Goal: Transaction & Acquisition: Purchase product/service

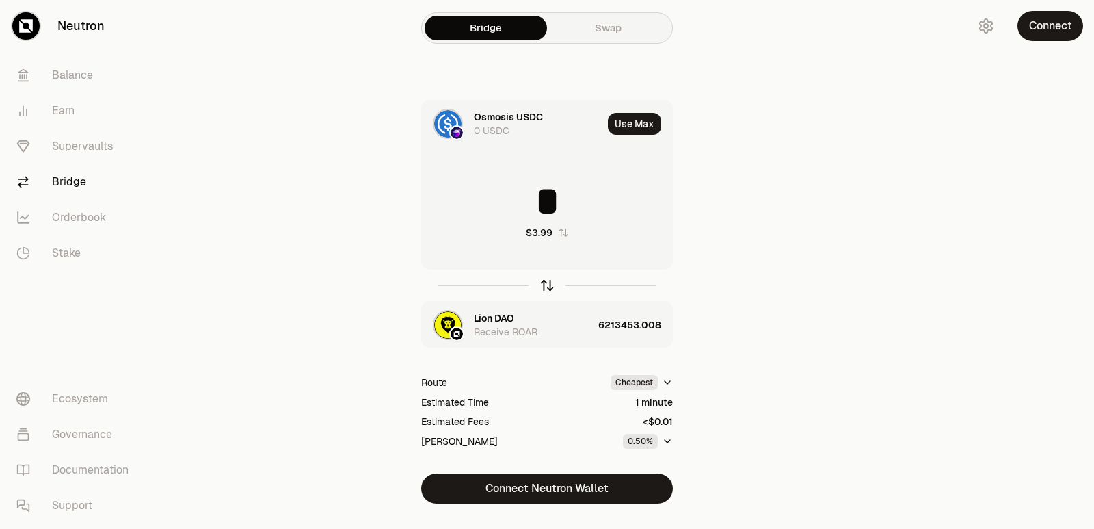
click at [546, 293] on div at bounding box center [547, 284] width 252 height 31
click at [546, 290] on icon "button" at bounding box center [547, 285] width 15 height 15
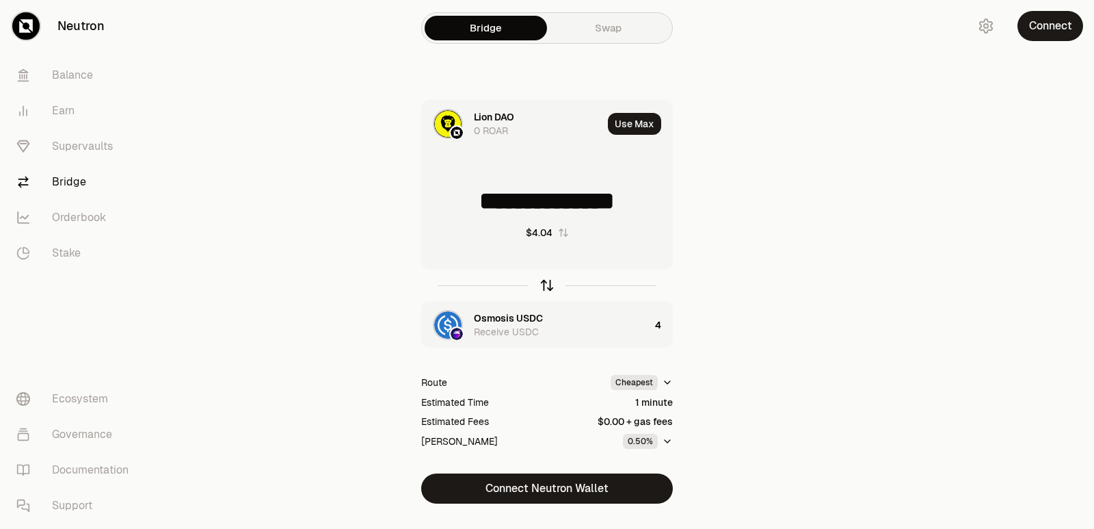
click at [548, 288] on icon "button" at bounding box center [547, 285] width 15 height 15
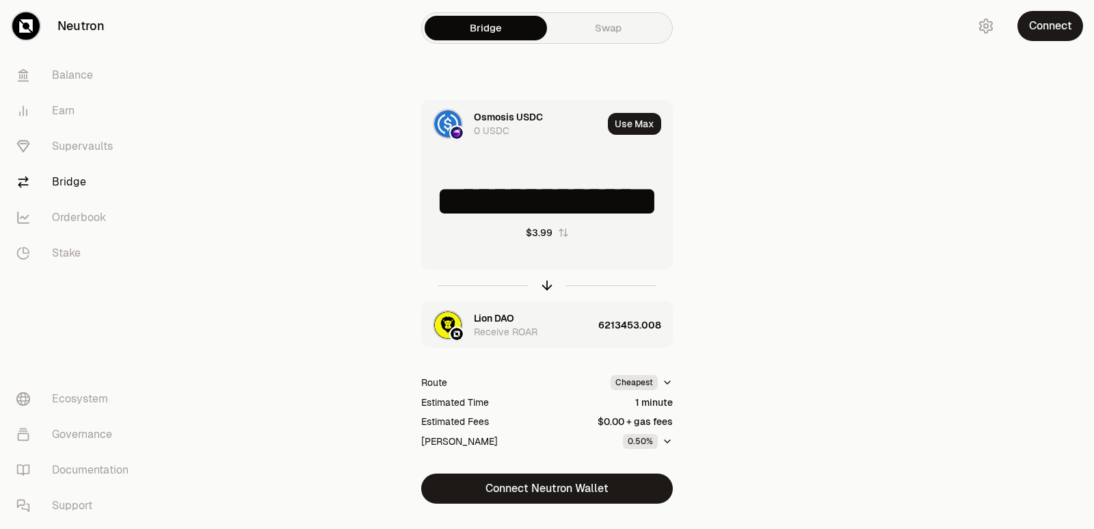
type input "*"
click at [513, 318] on div "Lion DAO" at bounding box center [494, 318] width 40 height 14
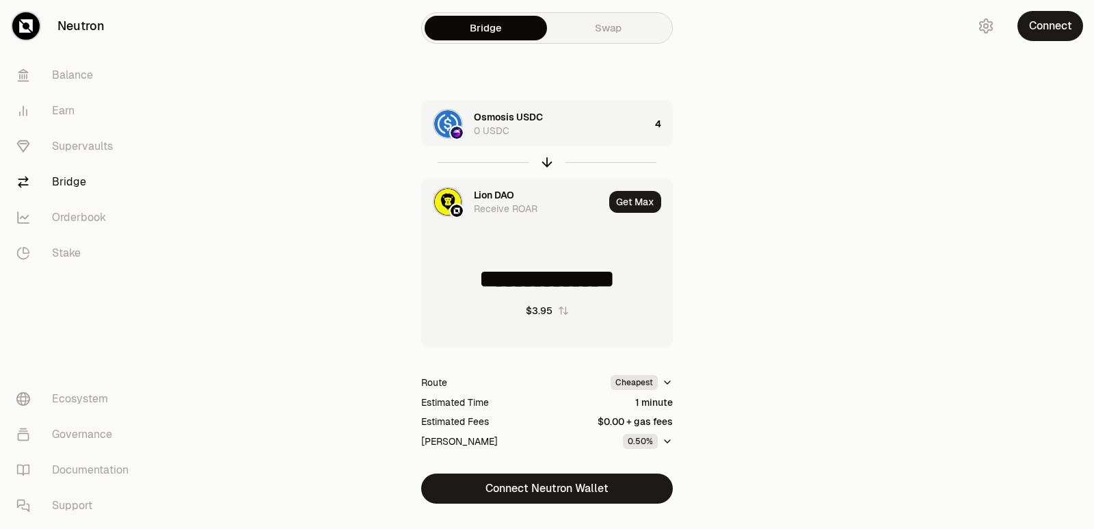
type input "**********"
click at [497, 192] on div "Lion DAO" at bounding box center [494, 195] width 40 height 14
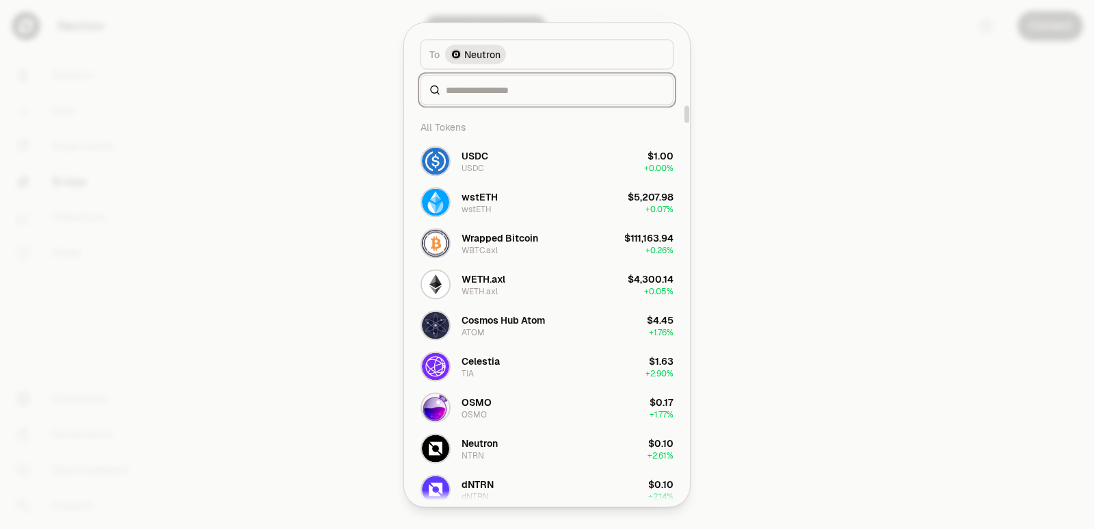
click at [473, 90] on input at bounding box center [555, 90] width 219 height 14
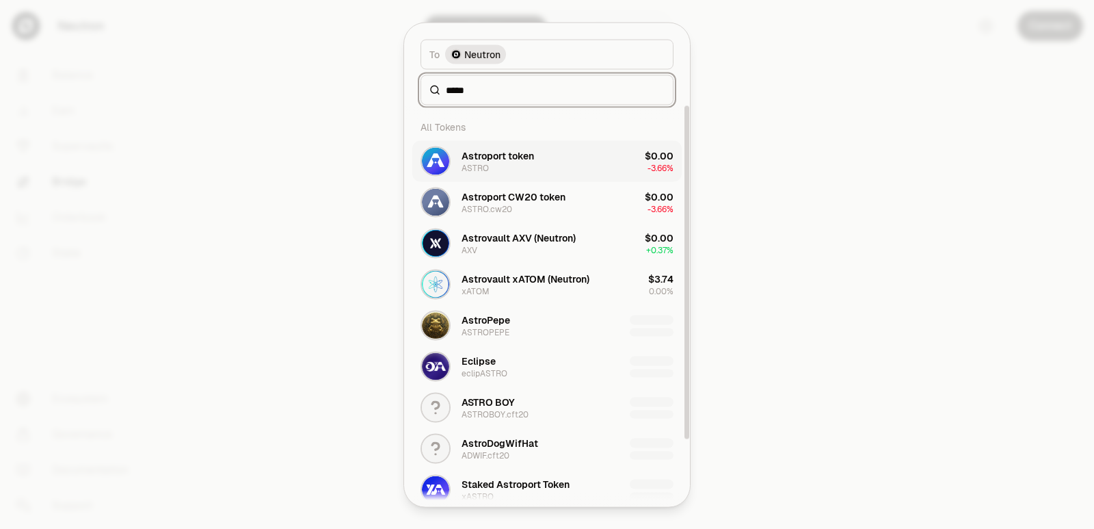
type input "*****"
click at [486, 166] on div "ASTRO" at bounding box center [475, 167] width 27 height 11
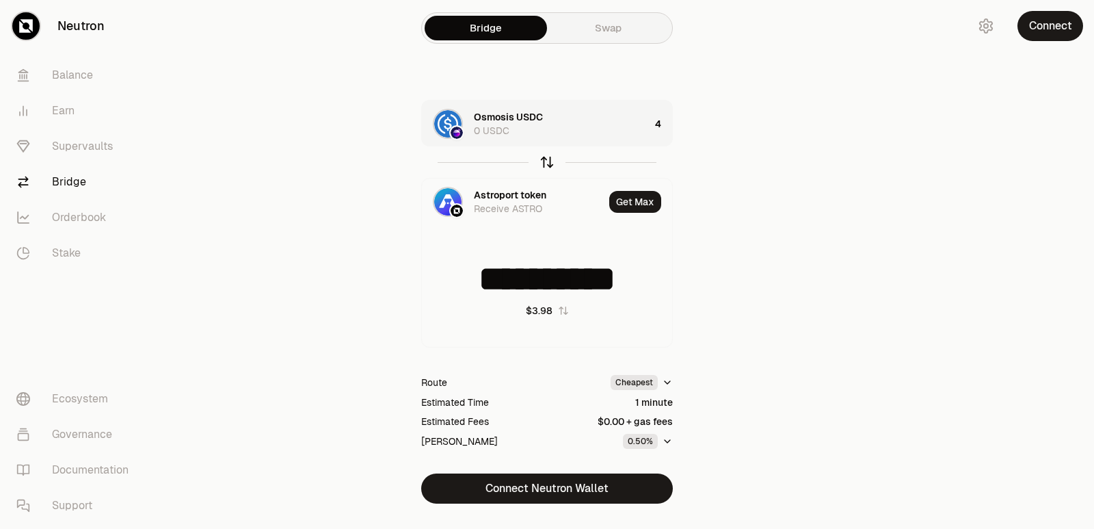
click at [546, 161] on icon "button" at bounding box center [547, 162] width 15 height 15
click at [547, 161] on icon "button" at bounding box center [547, 162] width 15 height 15
type input "**********"
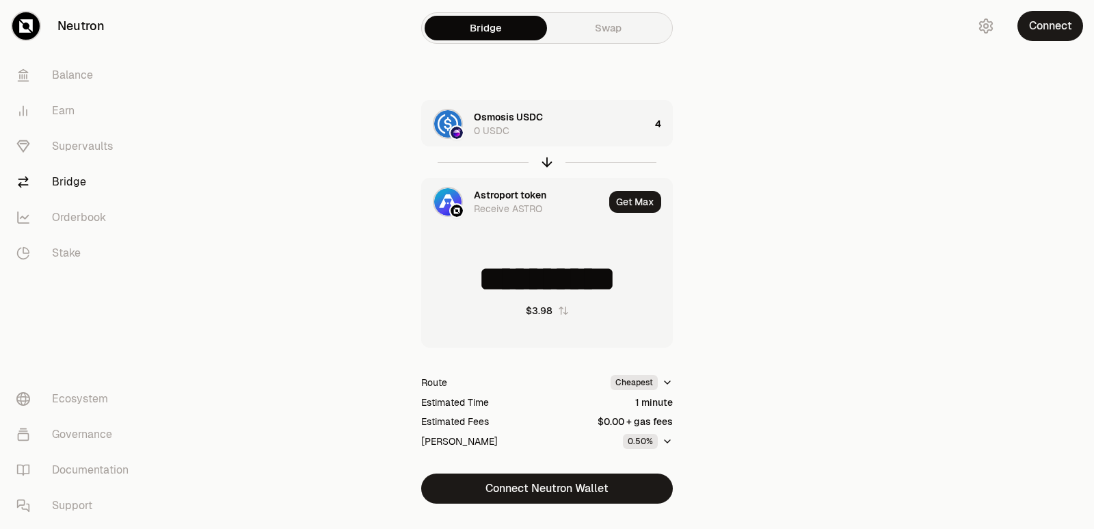
click at [521, 187] on div "Astroport token Receive ASTRO" at bounding box center [513, 201] width 182 height 47
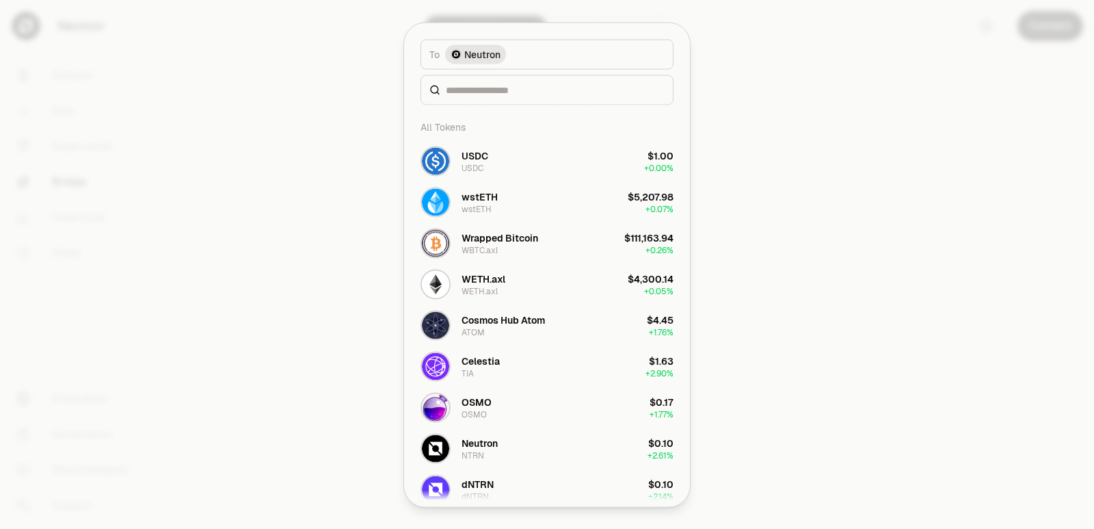
click at [492, 82] on div at bounding box center [547, 90] width 253 height 30
click at [490, 94] on input at bounding box center [555, 90] width 219 height 14
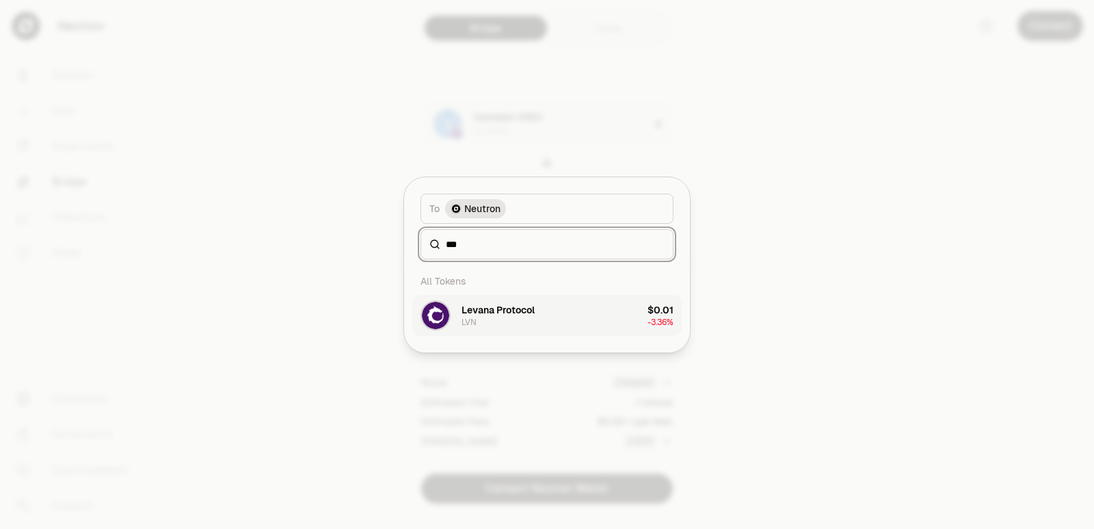
type input "***"
click at [485, 306] on div "Levana Protocol" at bounding box center [498, 310] width 73 height 14
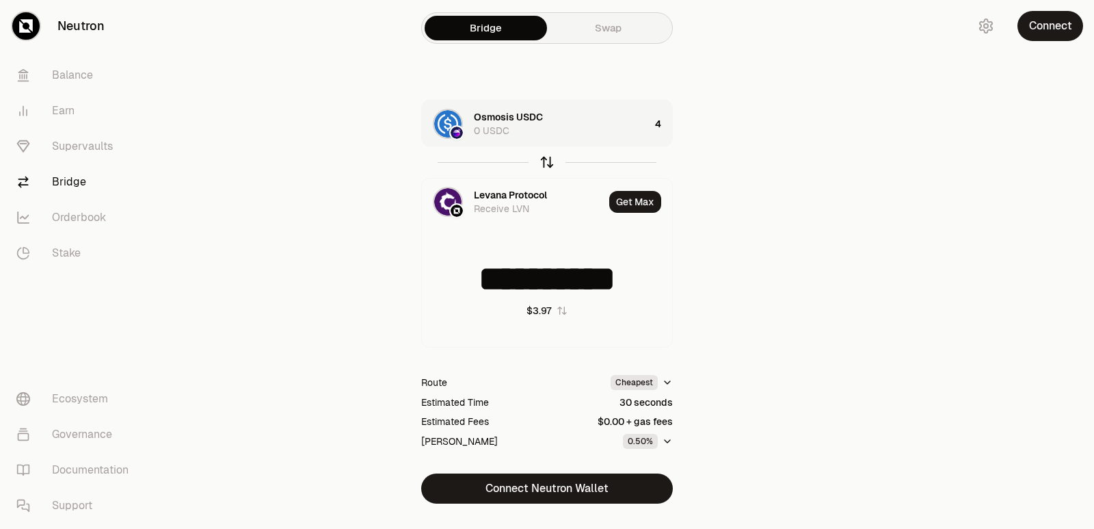
click at [543, 160] on icon "button" at bounding box center [547, 162] width 15 height 15
type input "*"
click at [638, 128] on div "597.7889" at bounding box center [646, 124] width 53 height 47
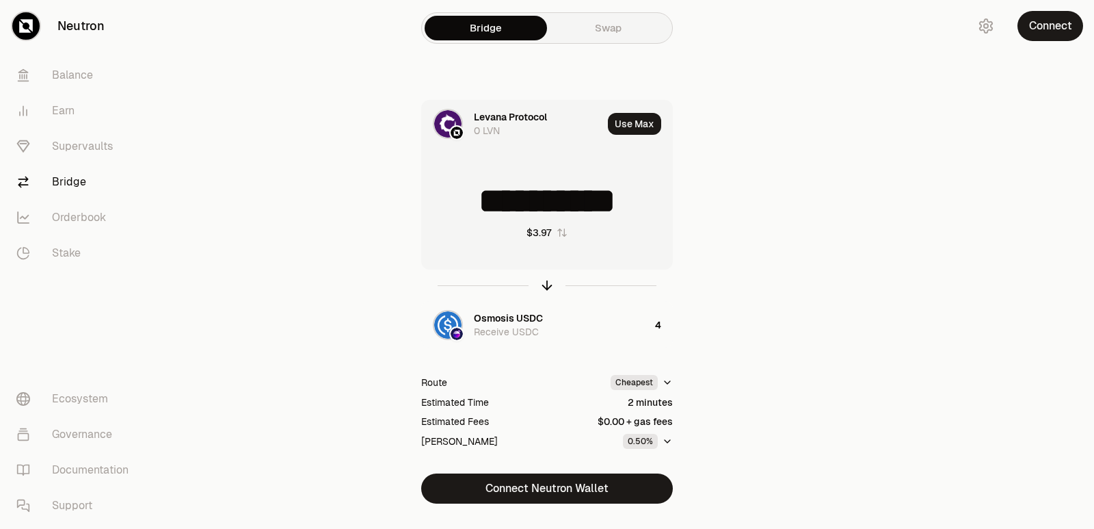
drag, startPoint x: 654, startPoint y: 200, endPoint x: 495, endPoint y: 204, distance: 159.4
click at [496, 204] on input "**********" at bounding box center [547, 201] width 250 height 41
type input "***"
click at [545, 287] on icon "button" at bounding box center [547, 285] width 15 height 15
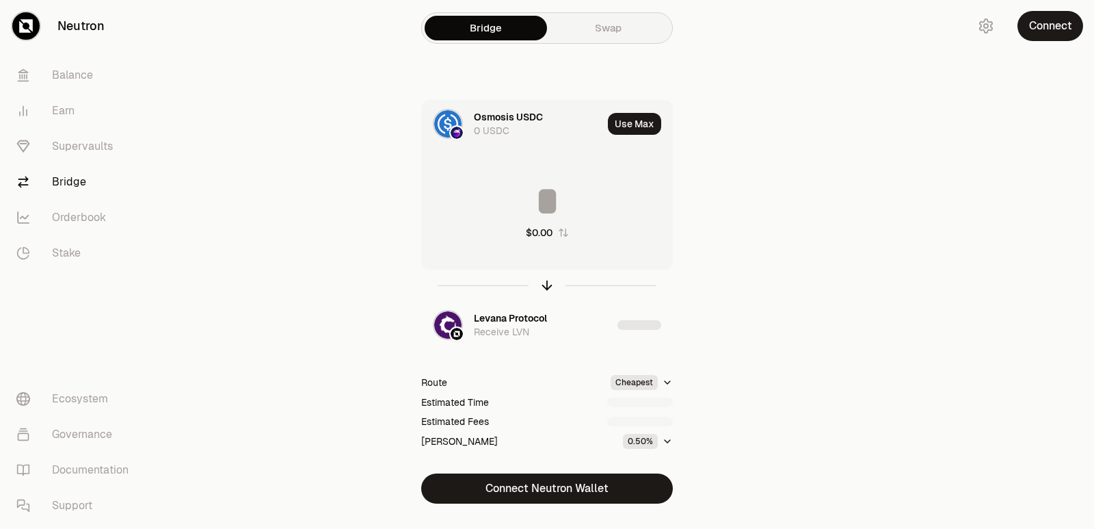
click at [532, 208] on input at bounding box center [547, 201] width 250 height 41
type input "*"
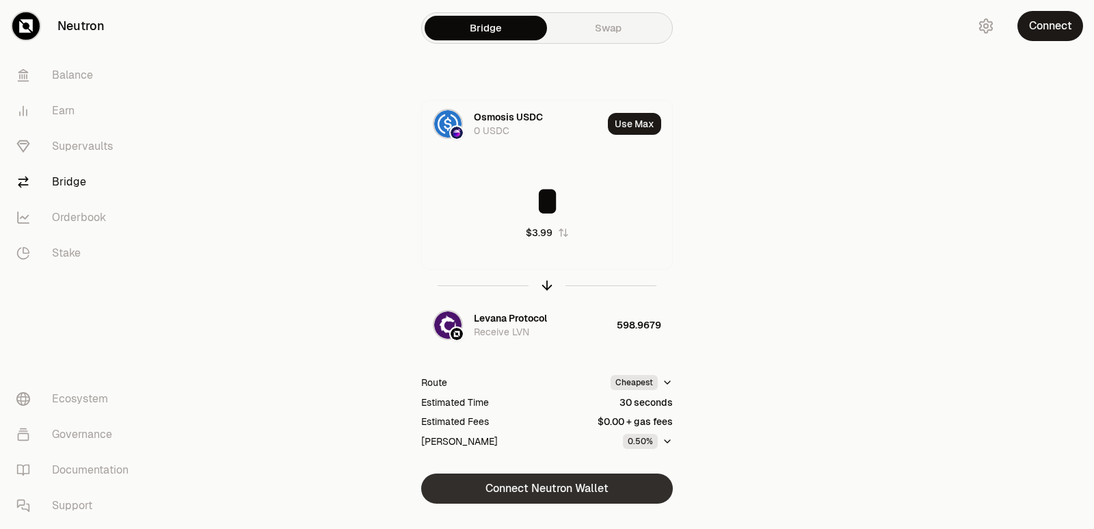
type input "*"
click at [546, 490] on button "Connect Neutron Wallet" at bounding box center [547, 488] width 252 height 30
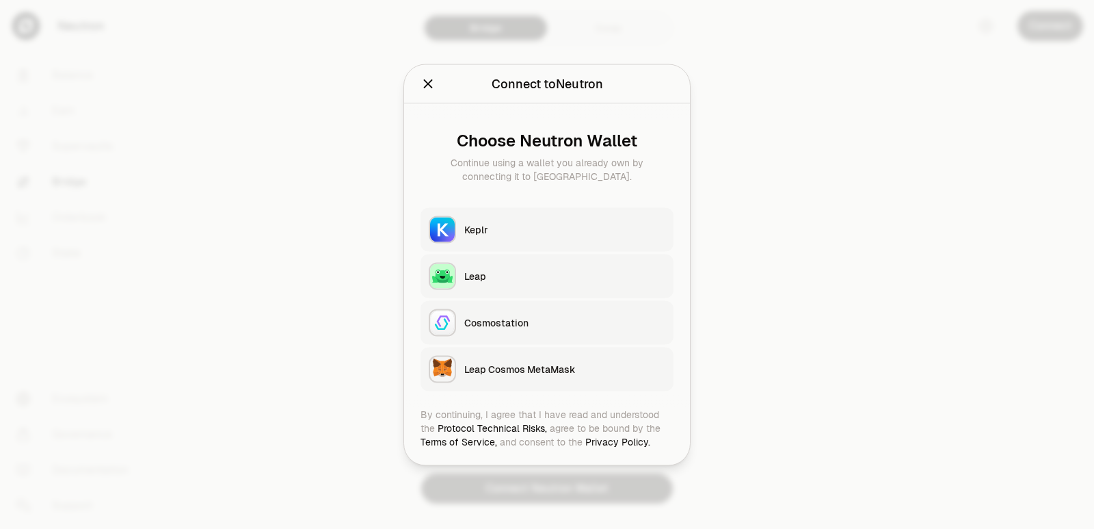
click at [503, 229] on div "Keplr" at bounding box center [564, 229] width 201 height 14
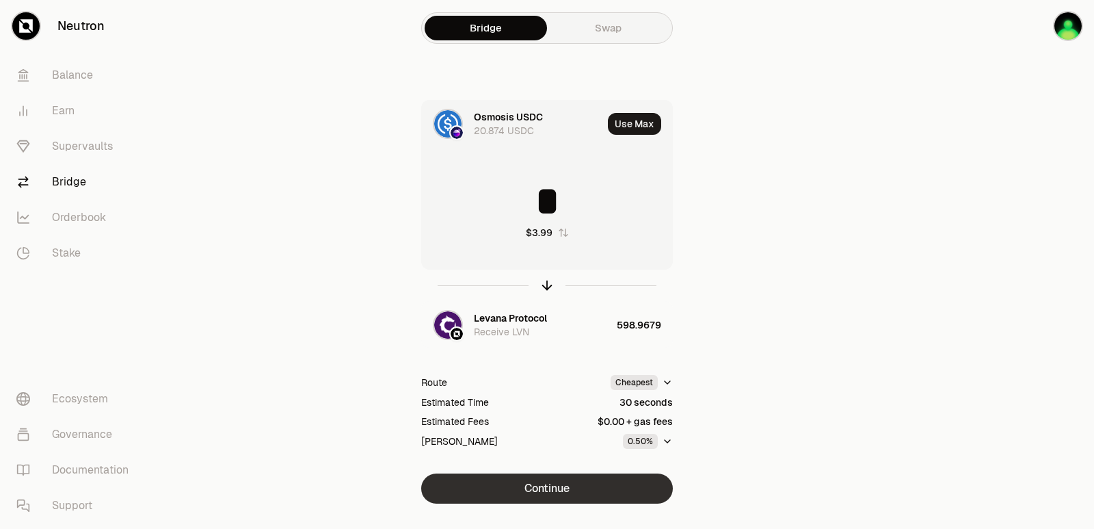
click at [560, 491] on button "Continue" at bounding box center [547, 488] width 252 height 30
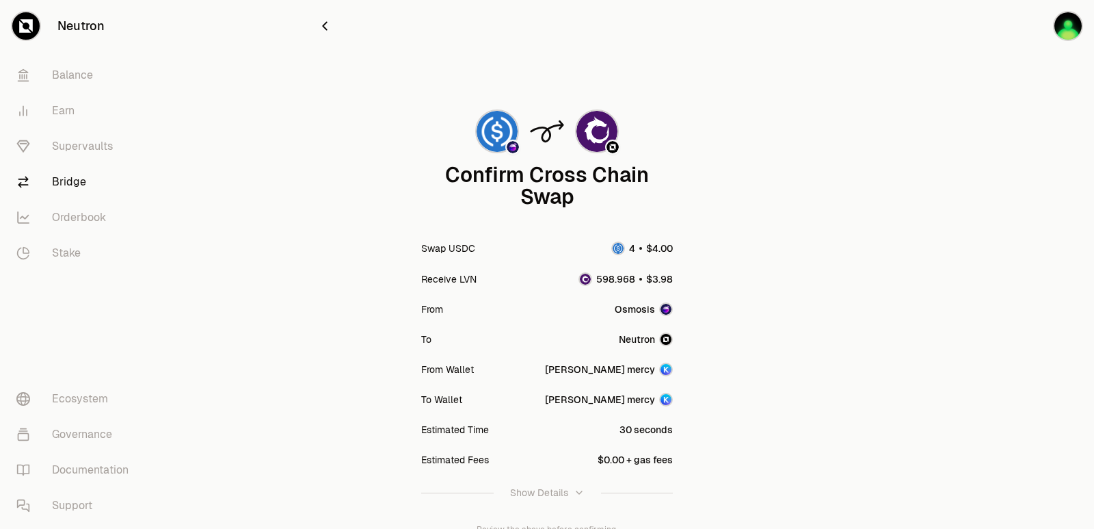
scroll to position [113, 0]
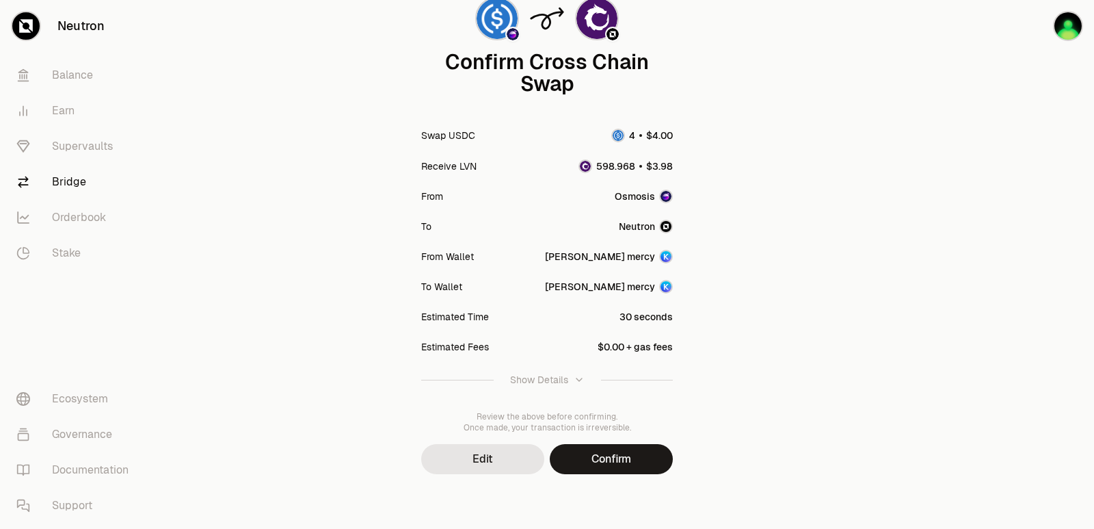
click at [596, 455] on button "Confirm" at bounding box center [611, 459] width 123 height 30
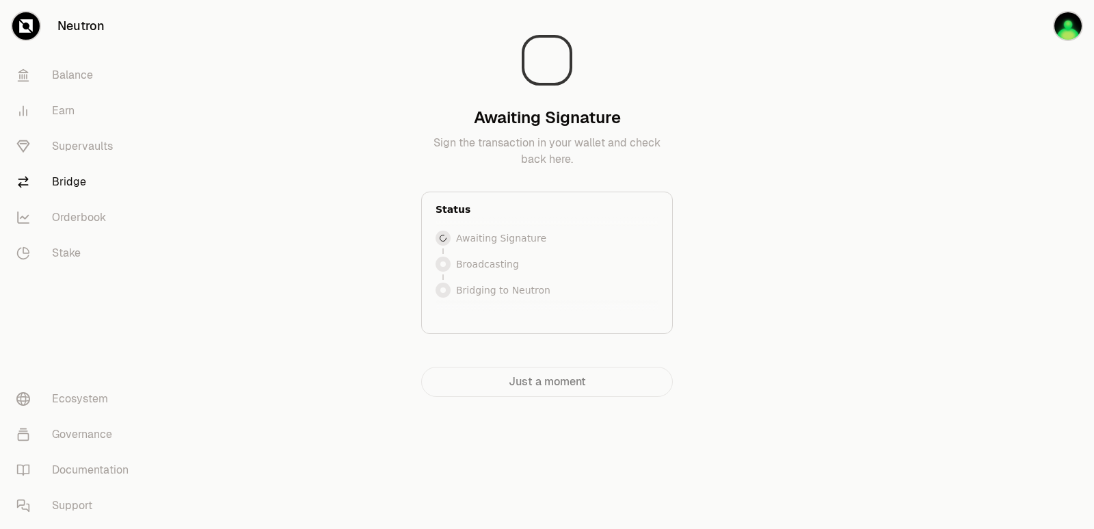
scroll to position [0, 0]
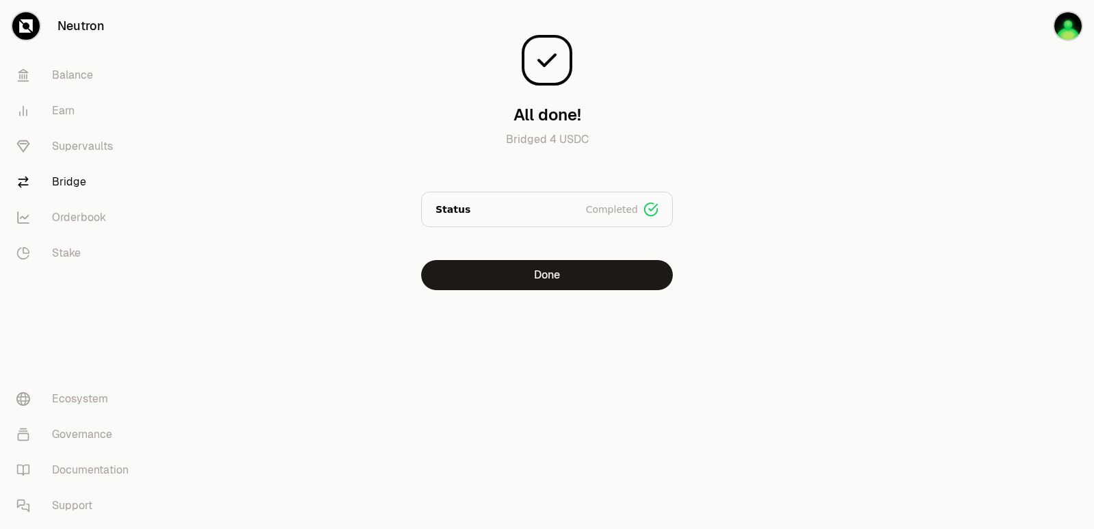
click at [533, 294] on div "All done! Bridged 4 USDC Status Completed Signed Broadcasted Bridged Done" at bounding box center [547, 172] width 492 height 345
click at [531, 284] on button "Done" at bounding box center [547, 275] width 252 height 30
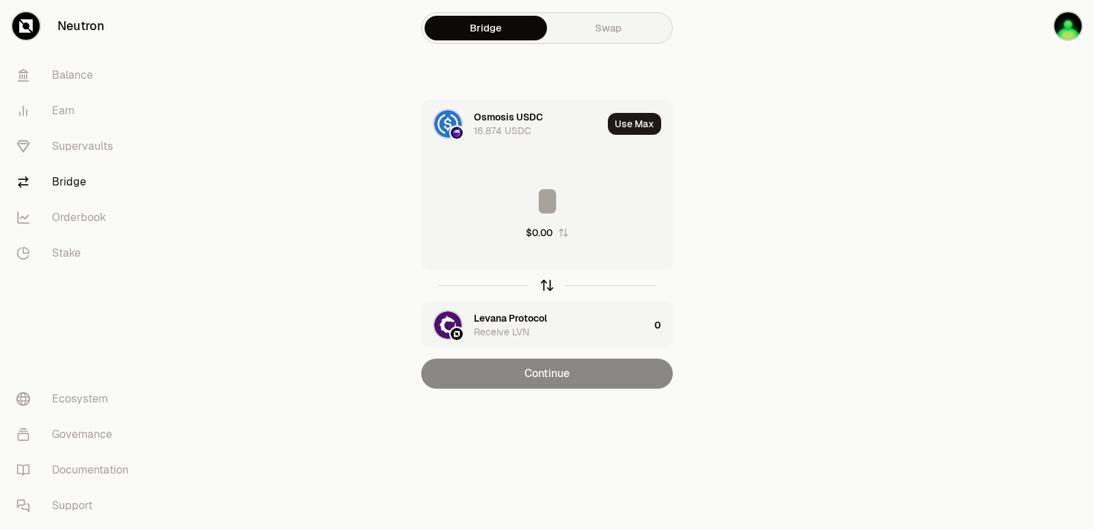
click at [545, 286] on icon "button" at bounding box center [547, 285] width 15 height 15
click at [641, 115] on button "Use Max" at bounding box center [634, 124] width 53 height 22
type input "**********"
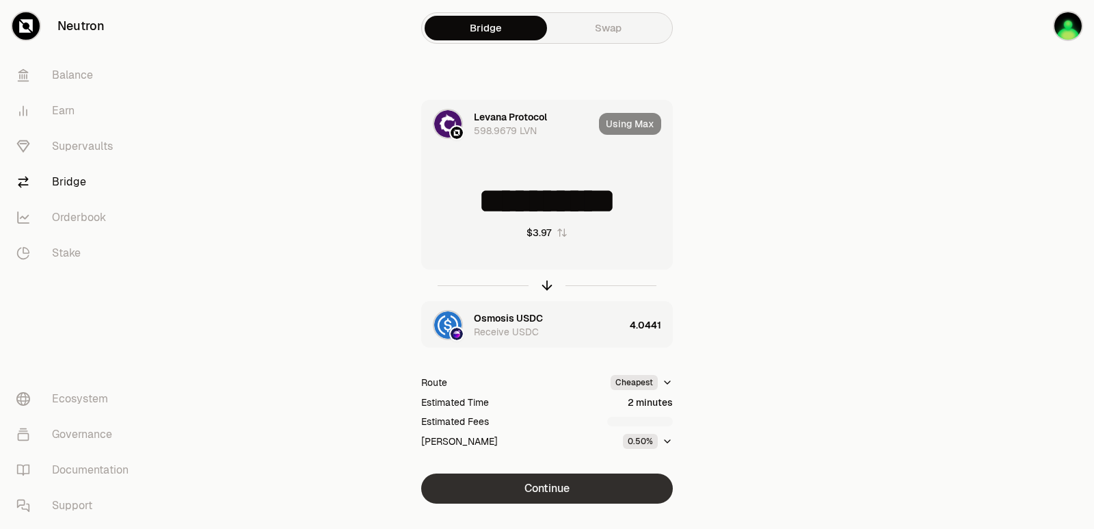
click at [533, 490] on button "Continue" at bounding box center [547, 488] width 252 height 30
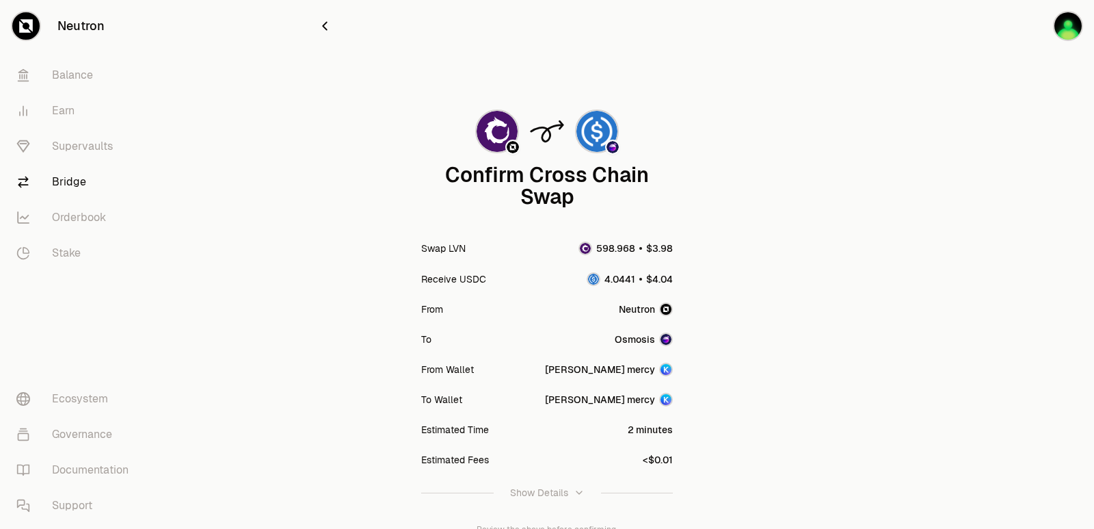
scroll to position [113, 0]
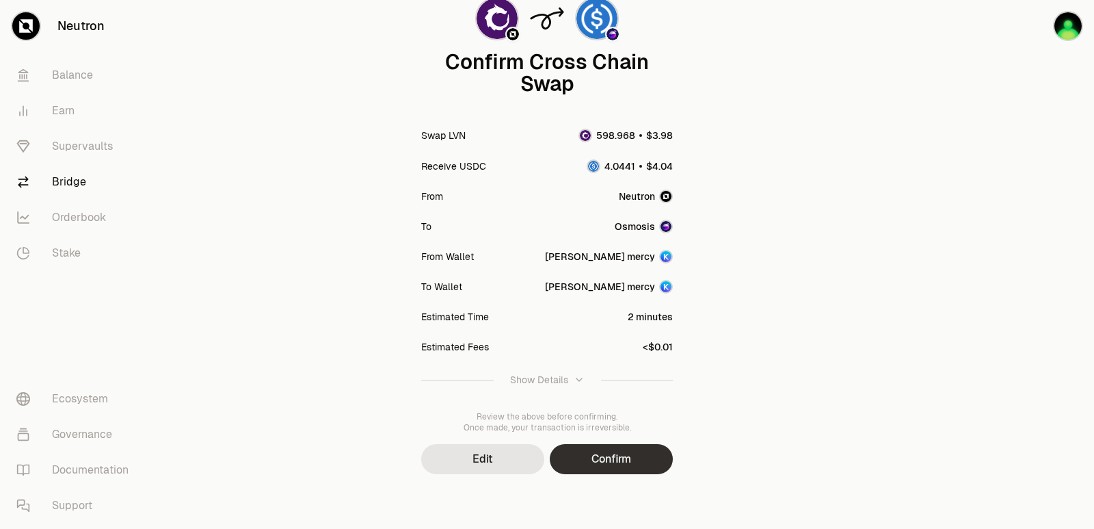
click at [594, 461] on button "Confirm" at bounding box center [611, 459] width 123 height 30
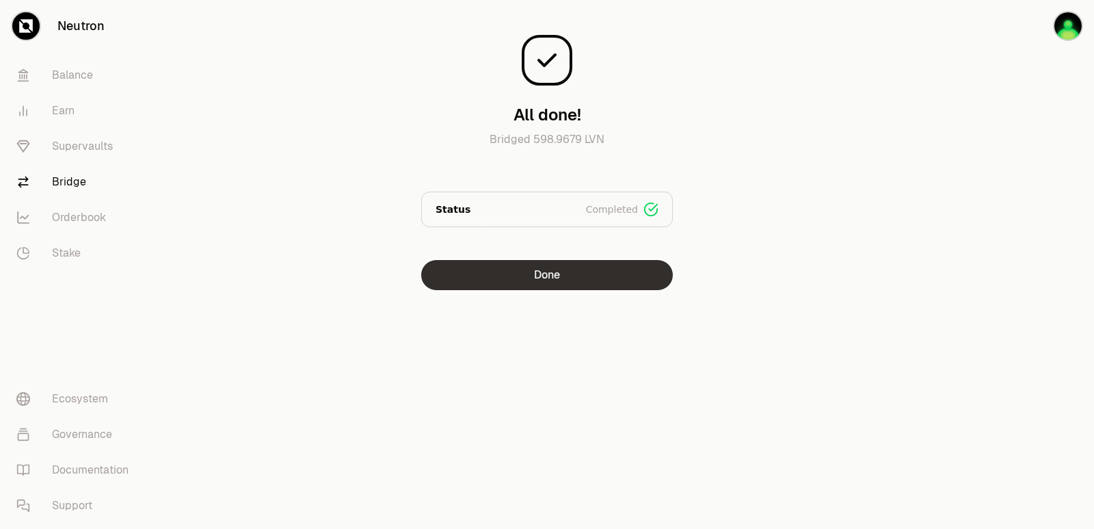
click at [502, 278] on button "Done" at bounding box center [547, 275] width 252 height 30
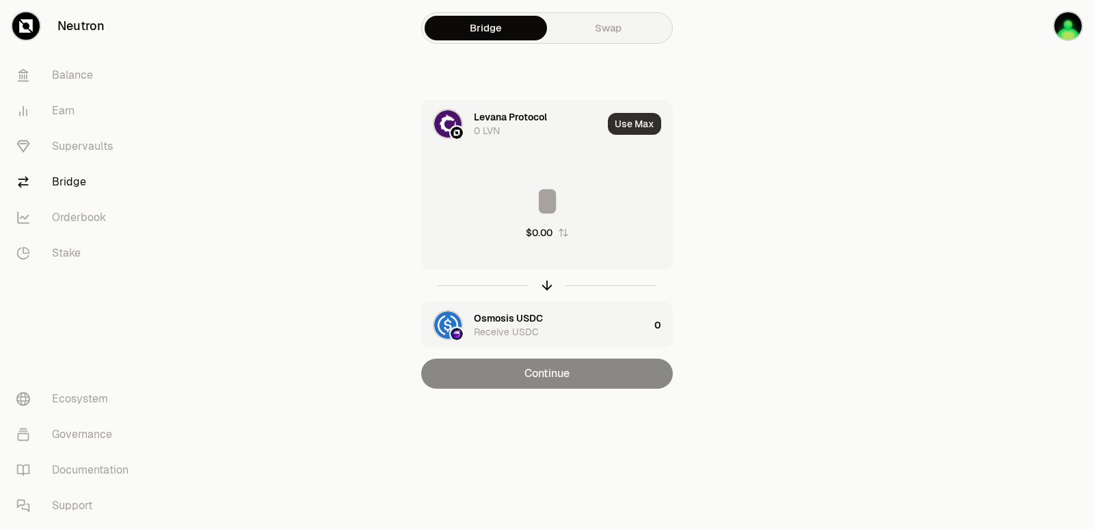
click at [635, 128] on button "Use Max" at bounding box center [634, 124] width 53 height 22
type input "*"
click at [548, 286] on icon "button" at bounding box center [547, 285] width 15 height 15
click at [505, 318] on div "Levana Protocol" at bounding box center [510, 318] width 73 height 14
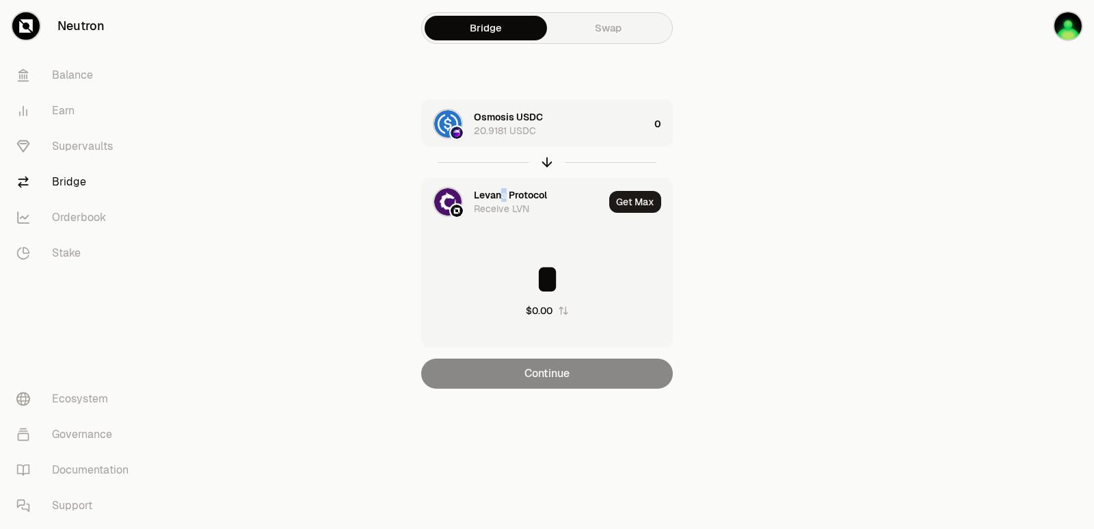
click at [504, 191] on div "Levana Protocol" at bounding box center [510, 195] width 73 height 14
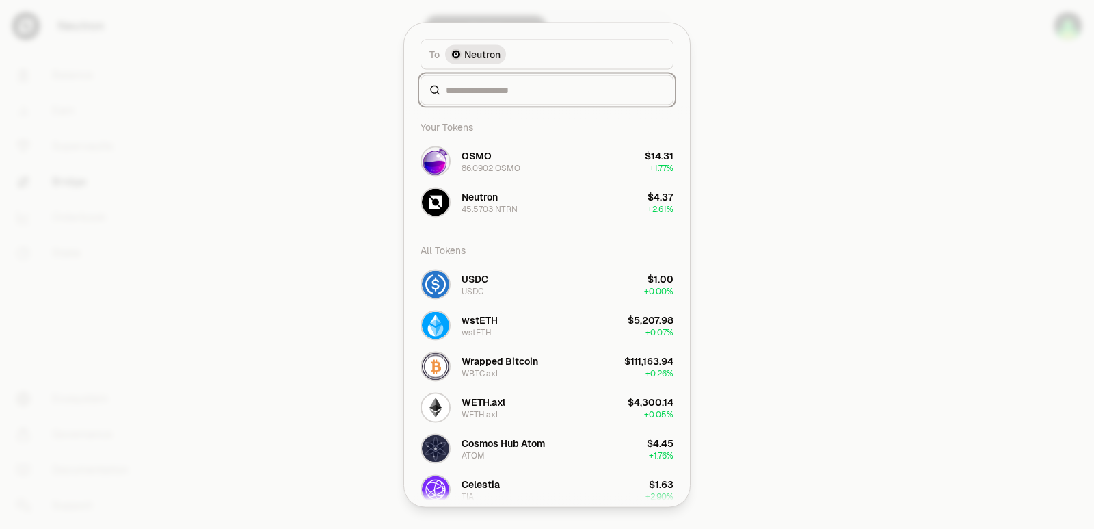
click at [485, 95] on input at bounding box center [555, 90] width 219 height 14
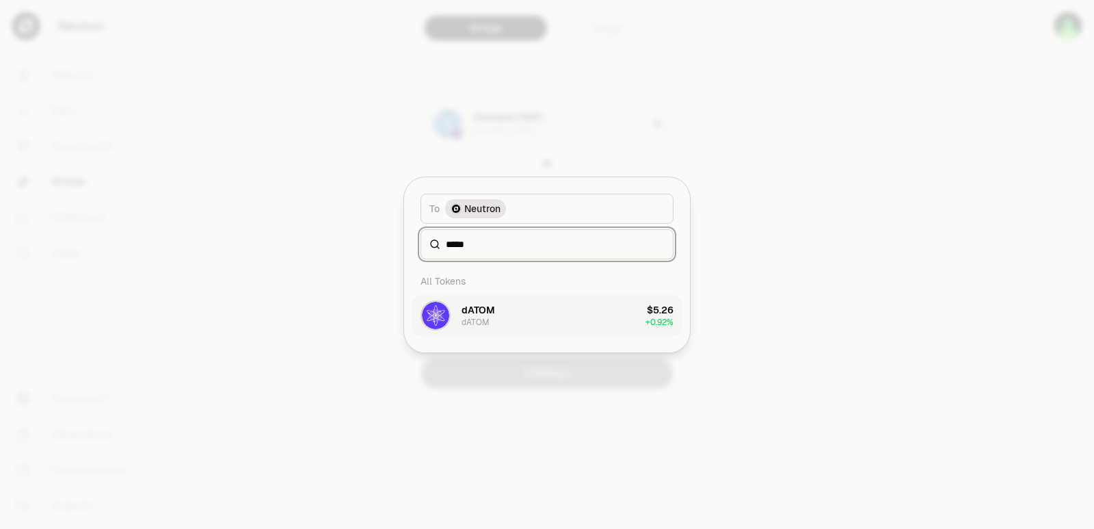
type input "*****"
click at [488, 317] on div "dATOM" at bounding box center [476, 322] width 28 height 11
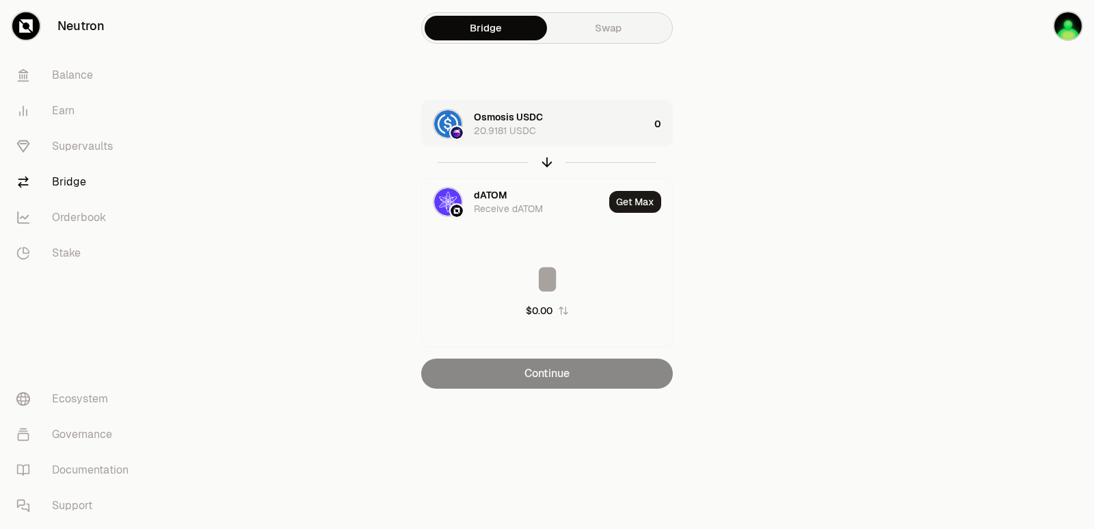
click at [586, 129] on div "Osmosis USDC 20.9181 USDC" at bounding box center [561, 123] width 175 height 27
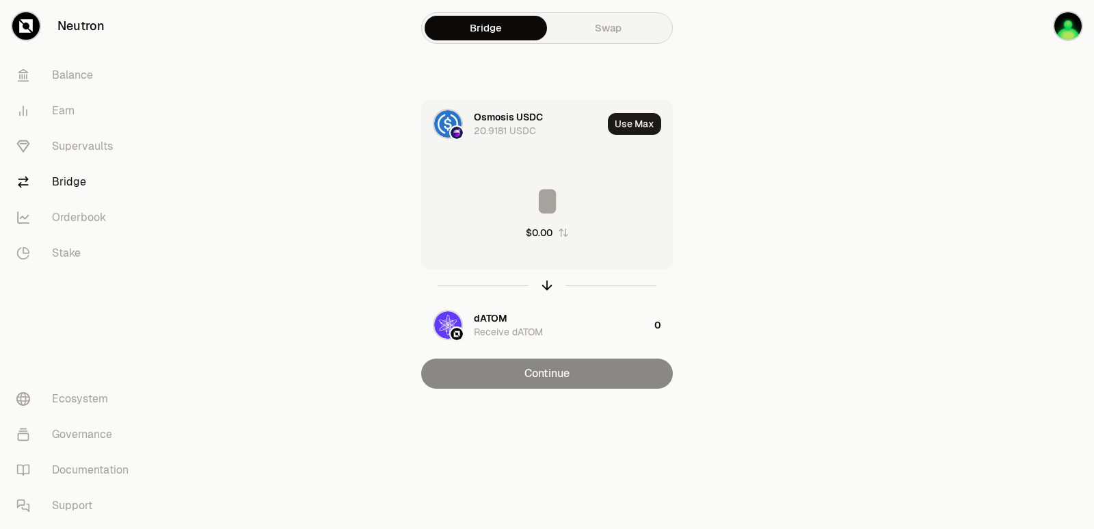
click at [543, 201] on input at bounding box center [547, 201] width 250 height 41
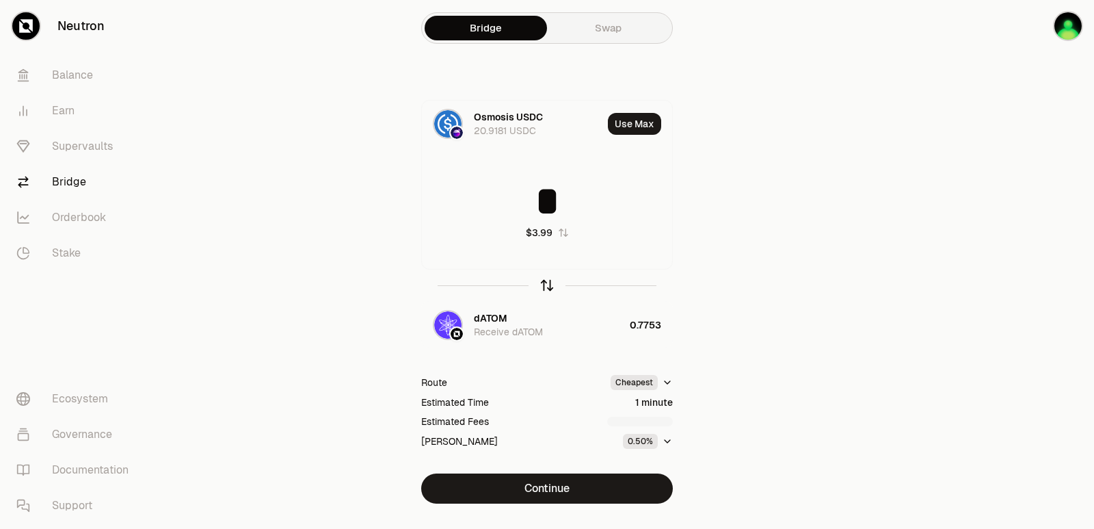
type input "*"
click at [540, 288] on icon "button" at bounding box center [547, 285] width 15 height 15
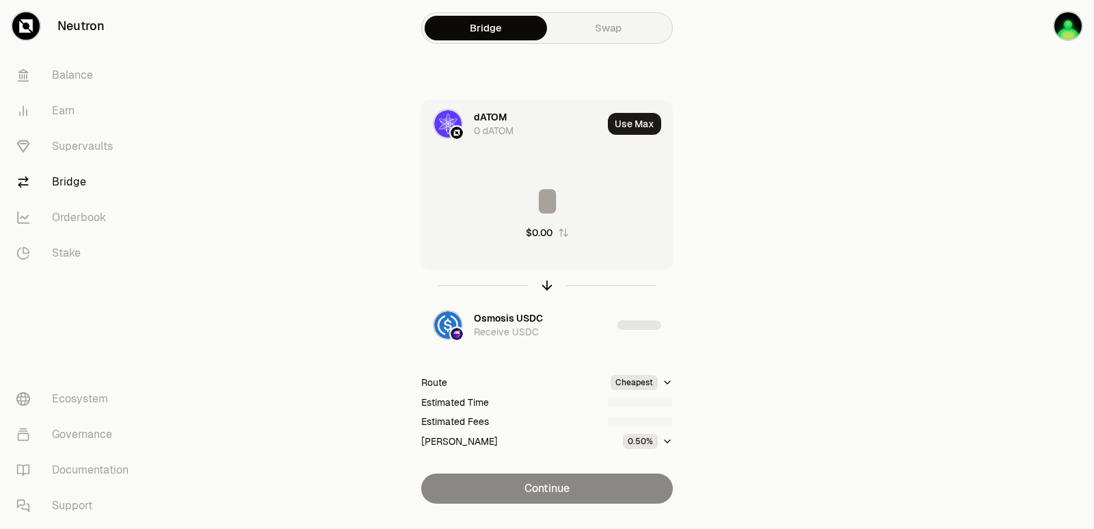
click at [542, 201] on input at bounding box center [547, 201] width 250 height 41
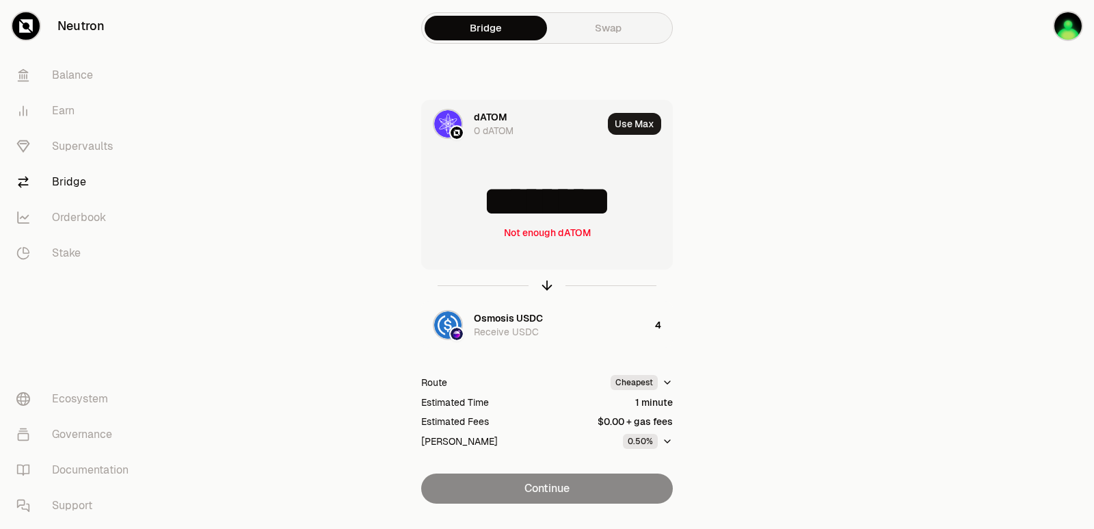
drag, startPoint x: 637, startPoint y: 197, endPoint x: 518, endPoint y: 214, distance: 119.5
click at [518, 214] on input "********" at bounding box center [547, 201] width 250 height 41
type input "****"
click at [546, 284] on icon "button" at bounding box center [547, 285] width 15 height 15
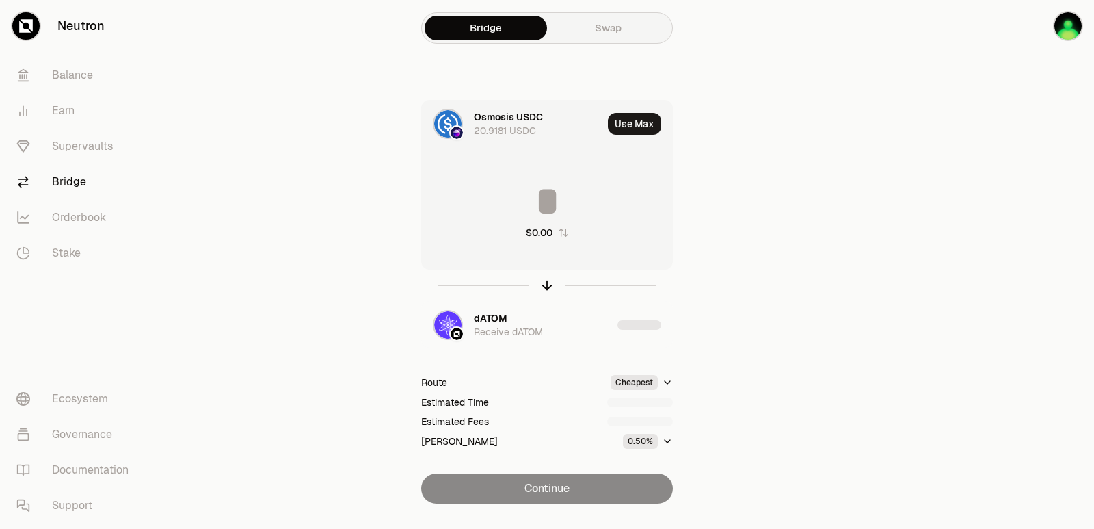
click at [530, 209] on input at bounding box center [547, 201] width 250 height 41
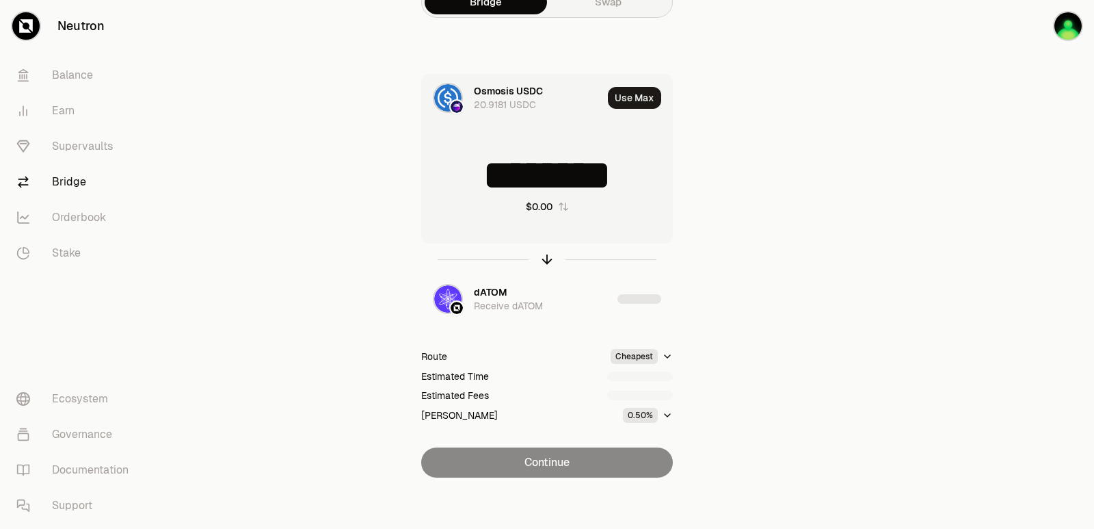
scroll to position [29, 0]
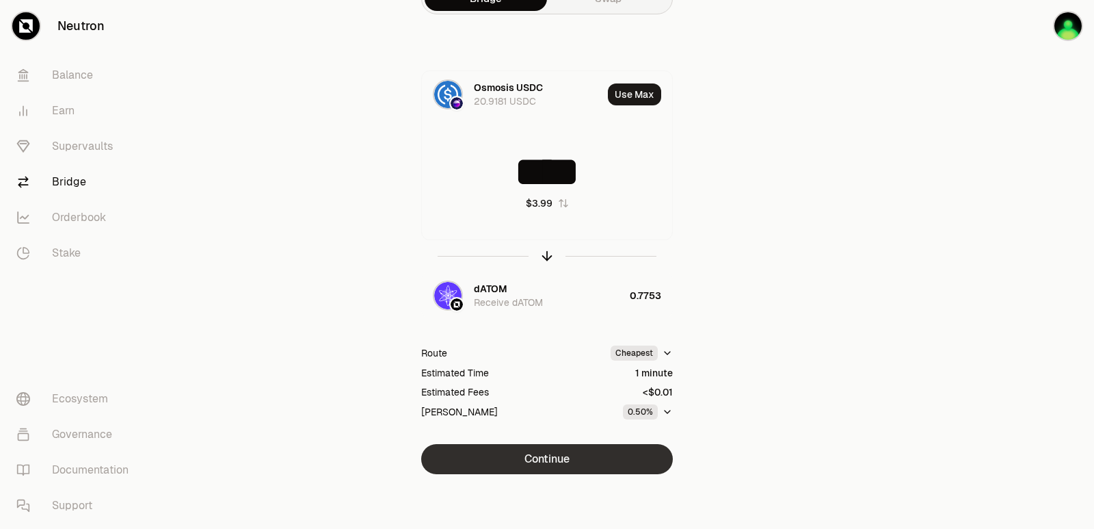
type input "****"
click at [542, 464] on button "Continue" at bounding box center [547, 459] width 252 height 30
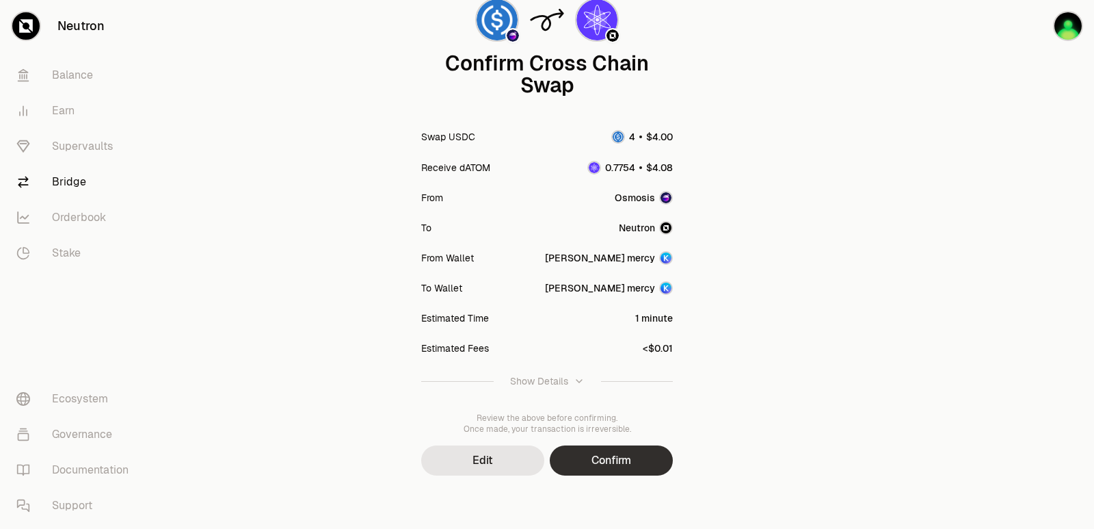
scroll to position [113, 0]
click at [589, 462] on button "Confirm" at bounding box center [611, 459] width 123 height 30
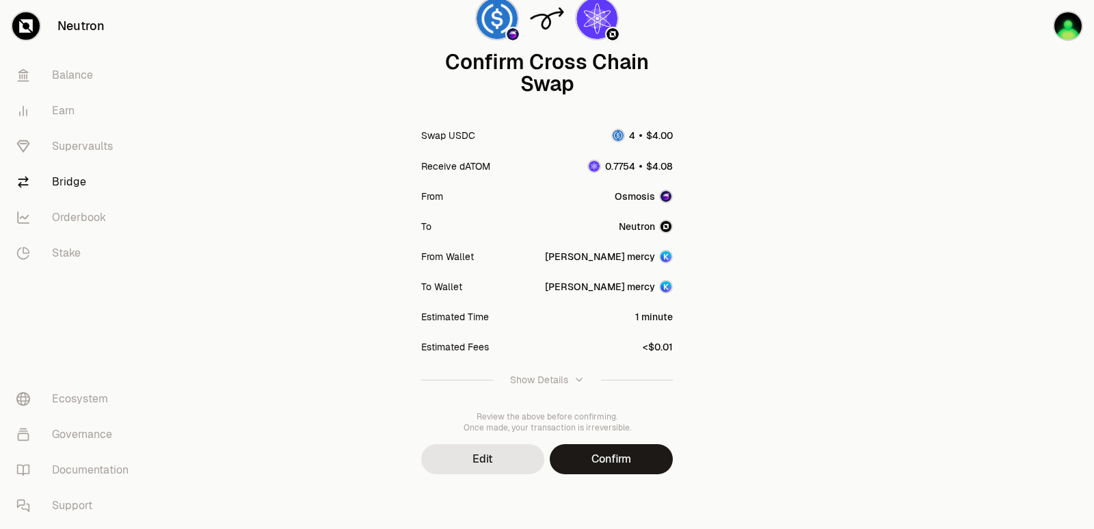
scroll to position [0, 0]
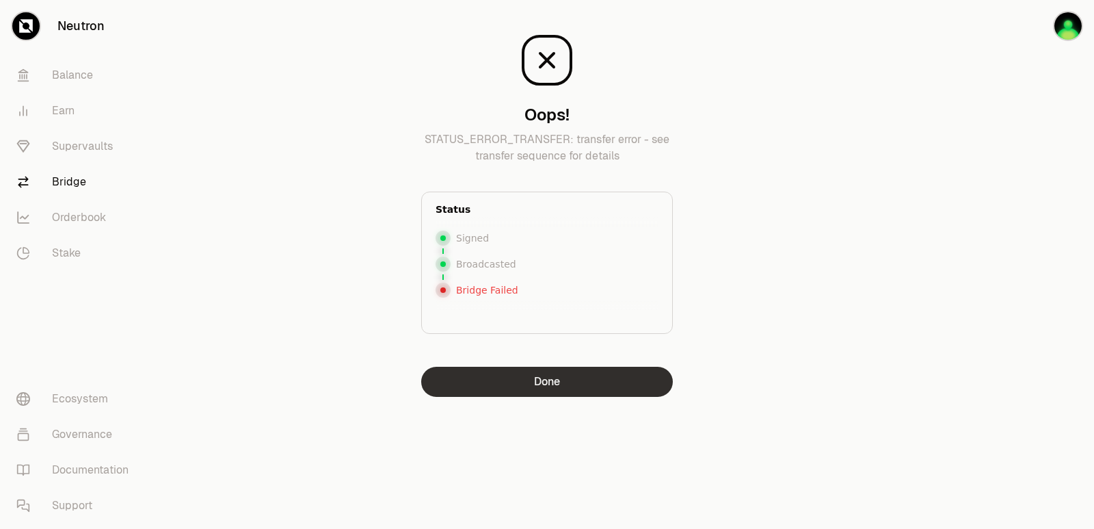
click at [560, 388] on button "Done" at bounding box center [547, 382] width 252 height 30
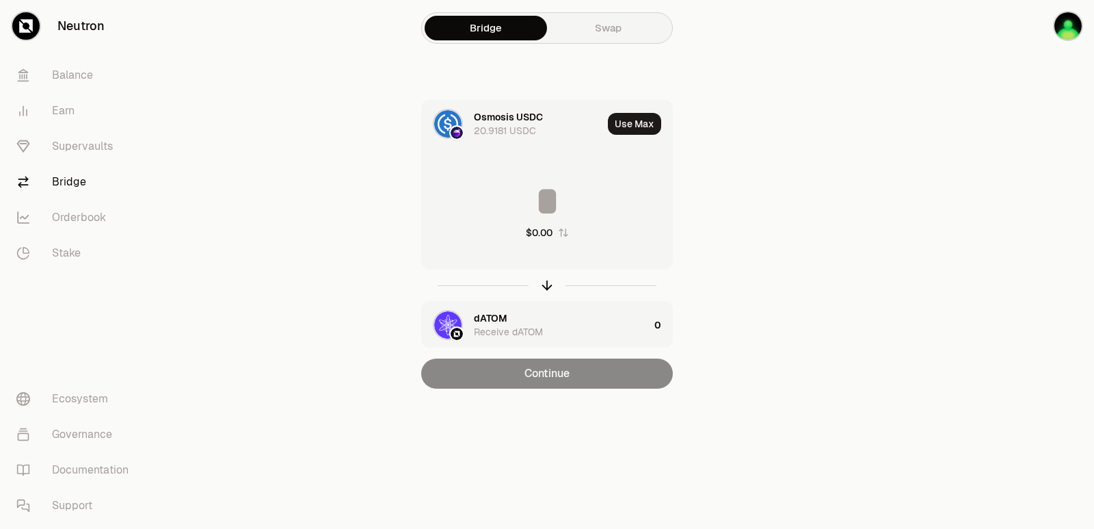
click at [541, 183] on input at bounding box center [547, 201] width 250 height 41
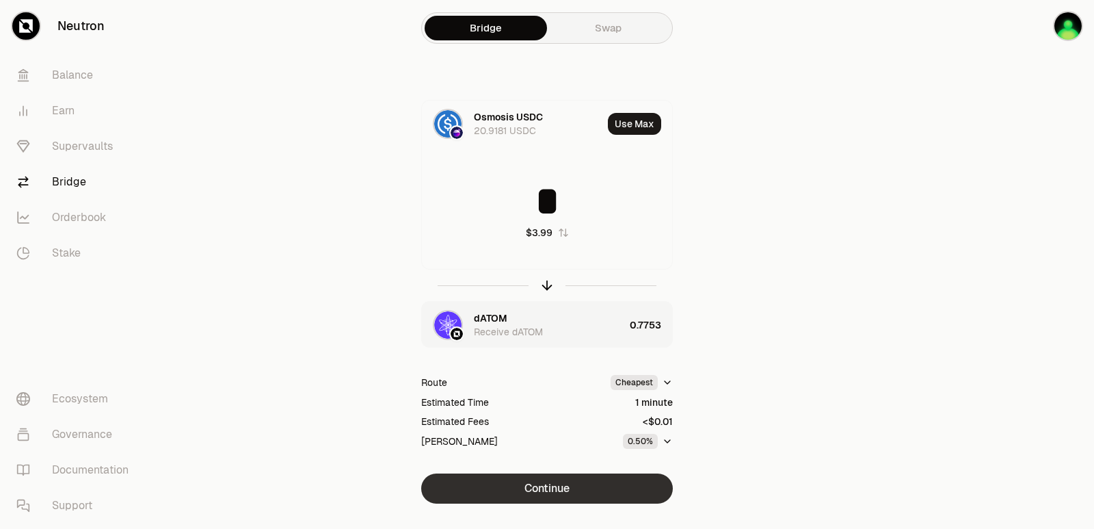
type input "*"
click at [530, 502] on button "Continue" at bounding box center [547, 488] width 252 height 30
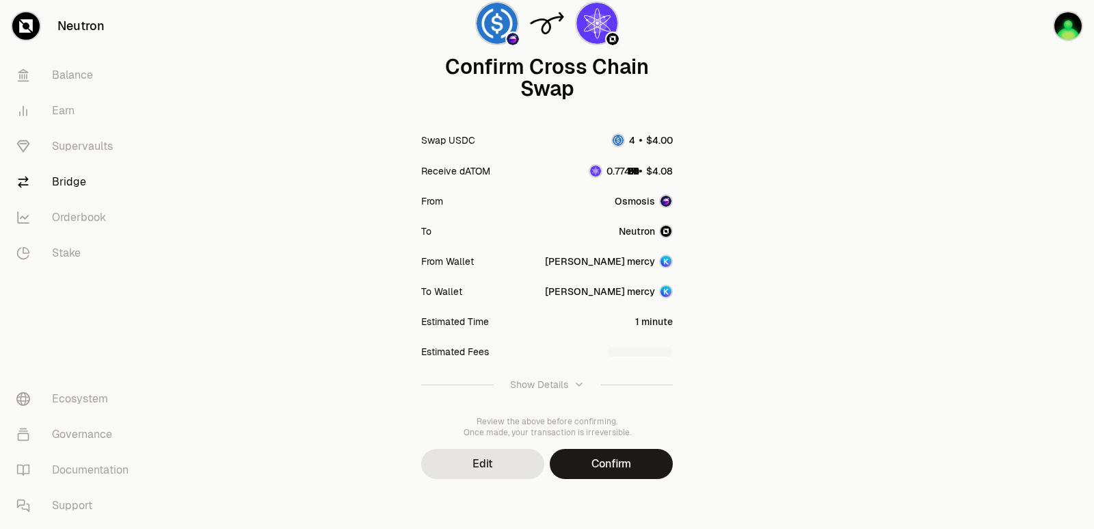
scroll to position [113, 0]
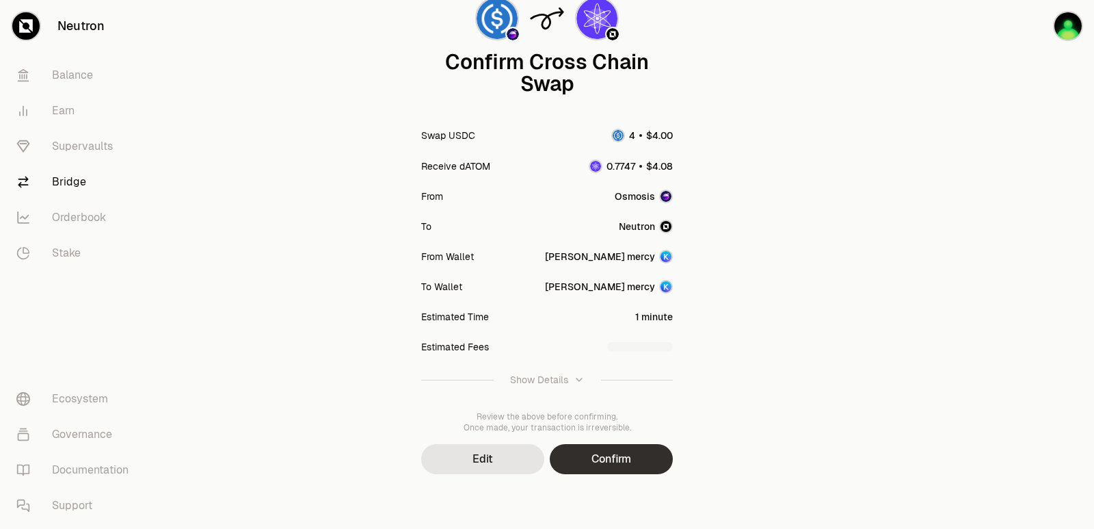
click at [609, 463] on button "Confirm" at bounding box center [611, 459] width 123 height 30
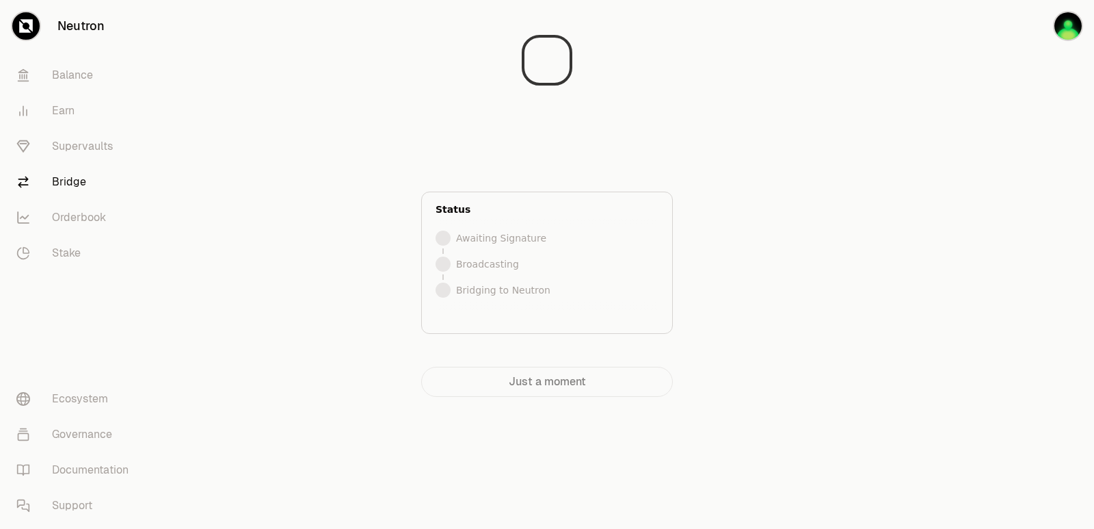
scroll to position [0, 0]
click at [984, 235] on div at bounding box center [1017, 225] width 153 height 451
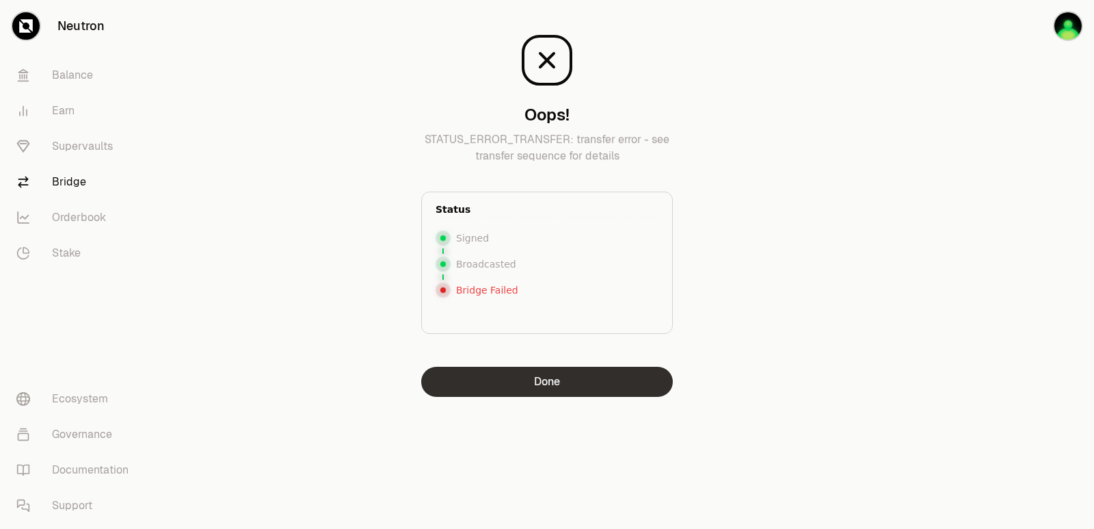
click at [514, 390] on button "Done" at bounding box center [547, 382] width 252 height 30
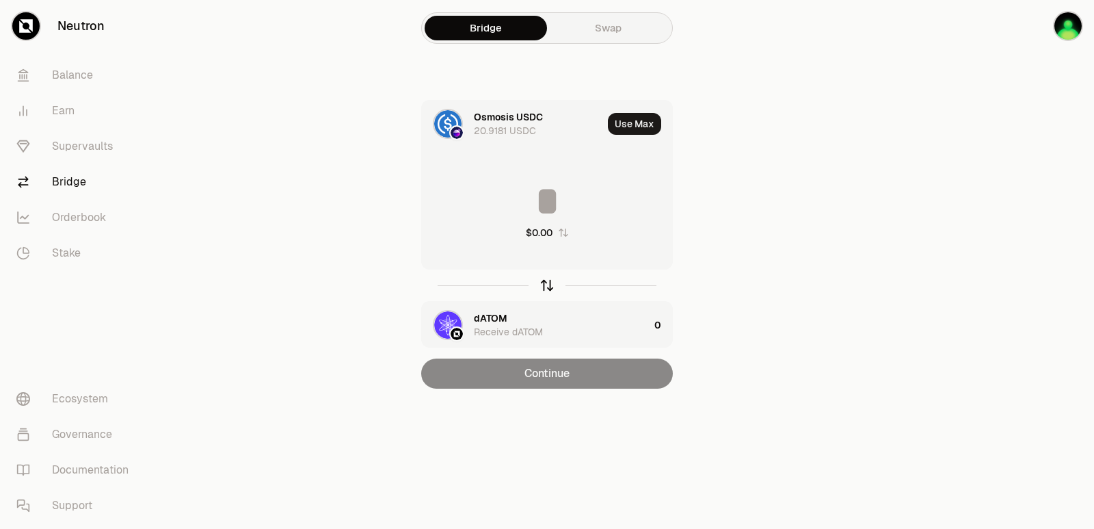
click at [544, 288] on icon "button" at bounding box center [547, 285] width 15 height 15
click at [542, 289] on icon "button" at bounding box center [547, 285] width 15 height 15
